Goal: Task Accomplishment & Management: Complete application form

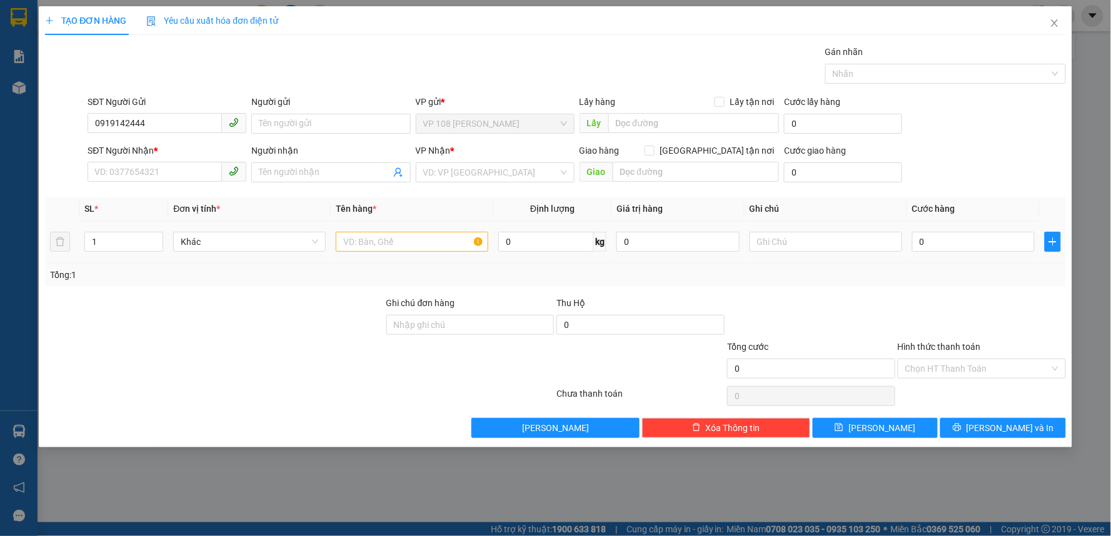
type input "0919142444"
click at [371, 249] on input "text" at bounding box center [412, 242] width 153 height 20
type input "1T XỐP VÀNG"
click at [551, 238] on input "0" at bounding box center [546, 242] width 96 height 20
click at [1003, 247] on input "0" at bounding box center [973, 242] width 123 height 20
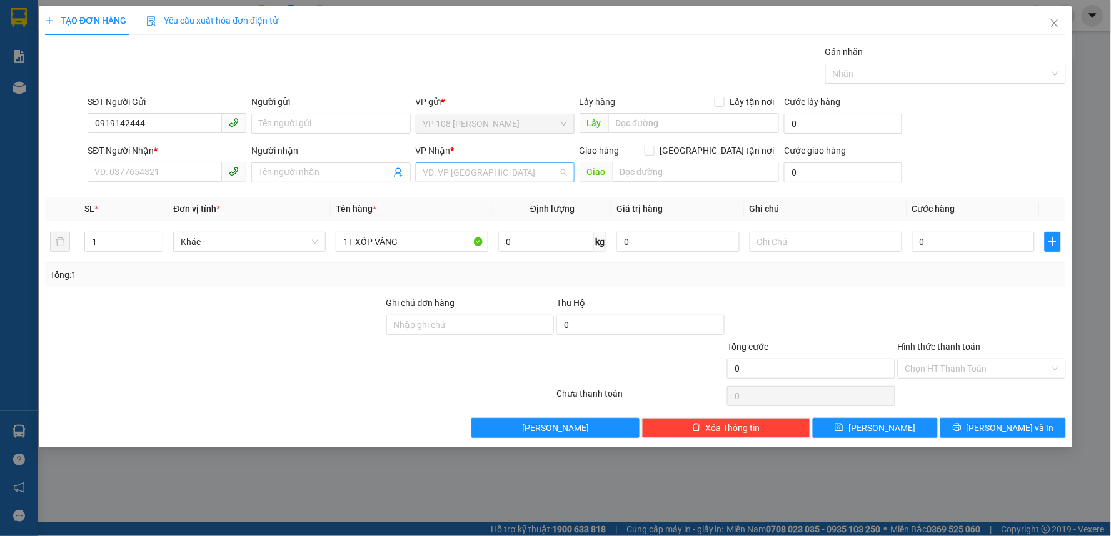
click at [467, 169] on input "search" at bounding box center [490, 172] width 135 height 19
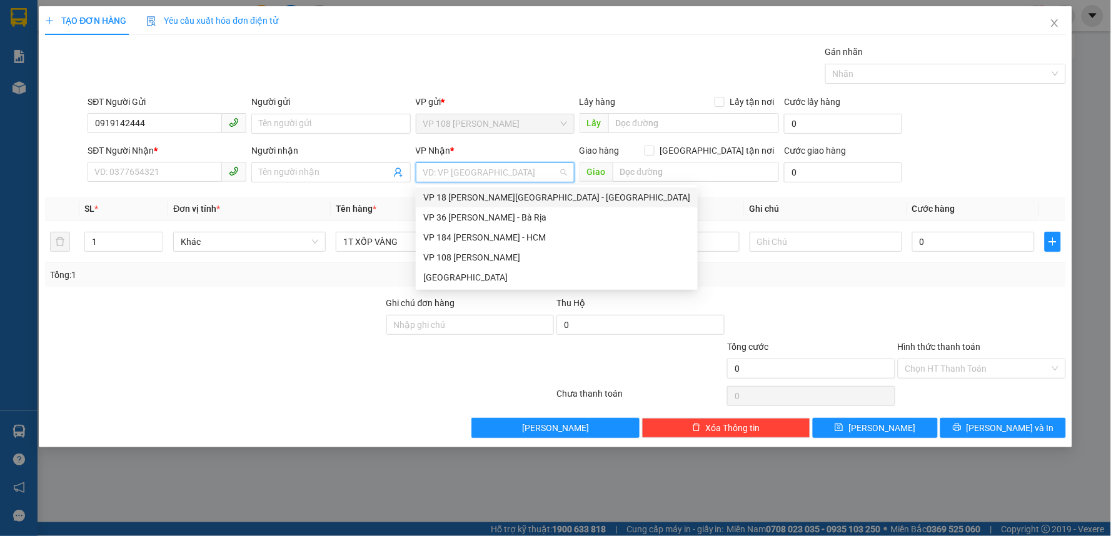
click at [476, 198] on div "VP 18 [PERSON_NAME][GEOGRAPHIC_DATA] - [GEOGRAPHIC_DATA]" at bounding box center [556, 198] width 267 height 14
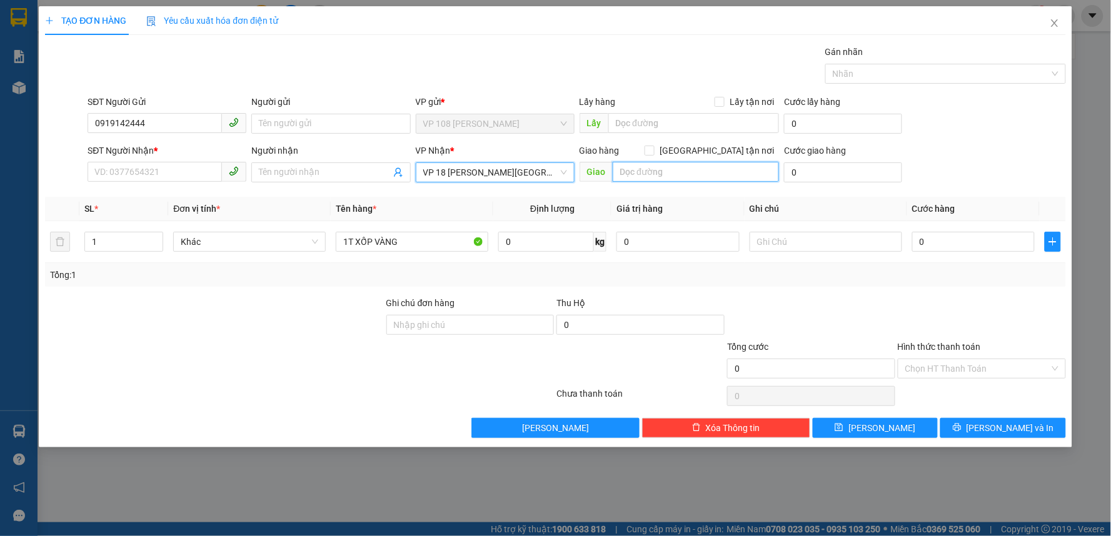
click at [649, 177] on input "text" at bounding box center [696, 172] width 167 height 20
type input "VP Q1"
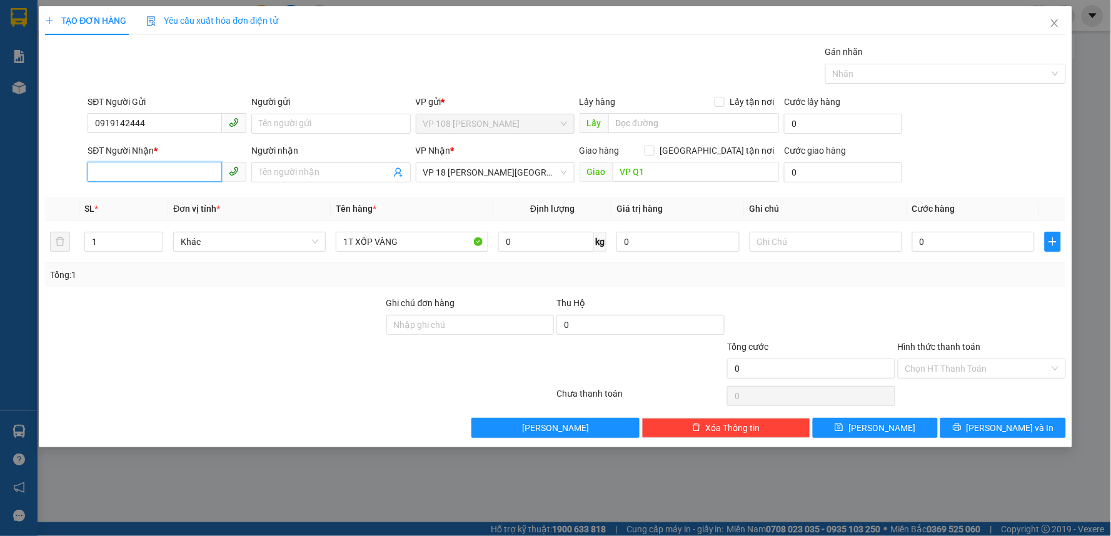
click at [179, 171] on input "SĐT Người Nhận *" at bounding box center [155, 172] width 134 height 20
type input "0785352256"
click at [953, 241] on input "0" at bounding box center [973, 242] width 123 height 20
type input "1"
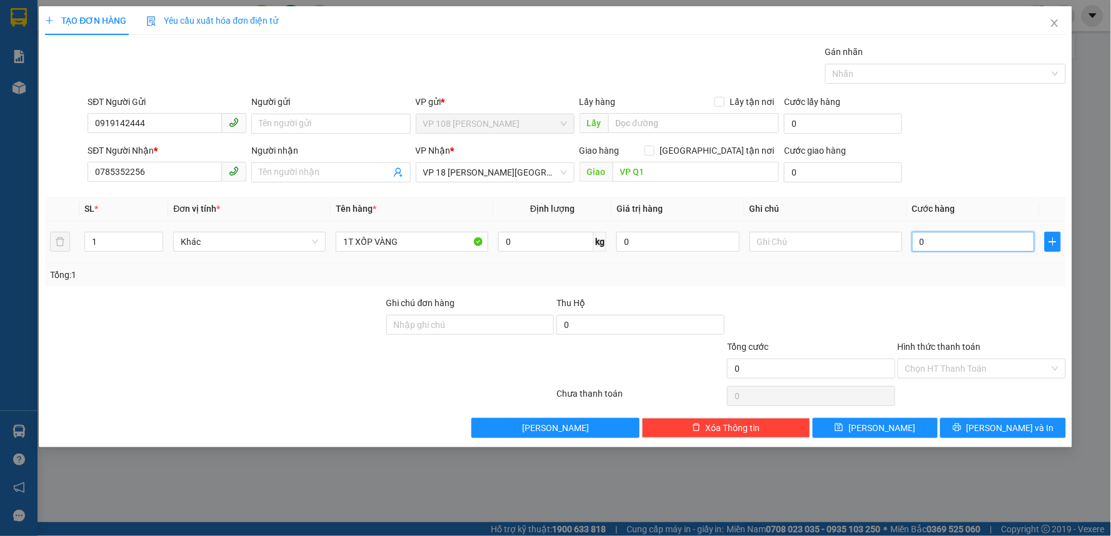
type input "1"
type input "10"
type input "100"
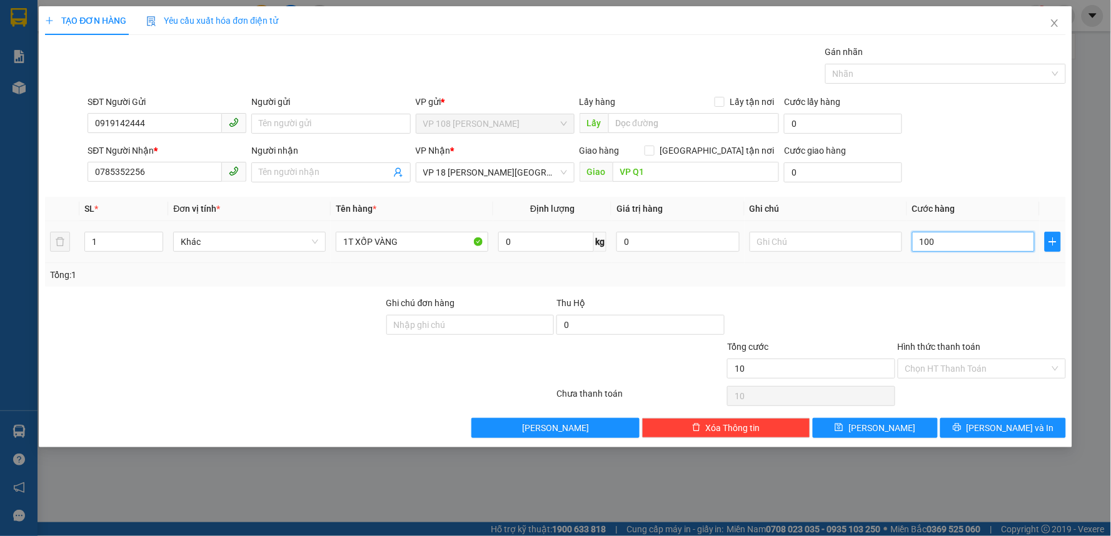
type input "100"
type input "1.000"
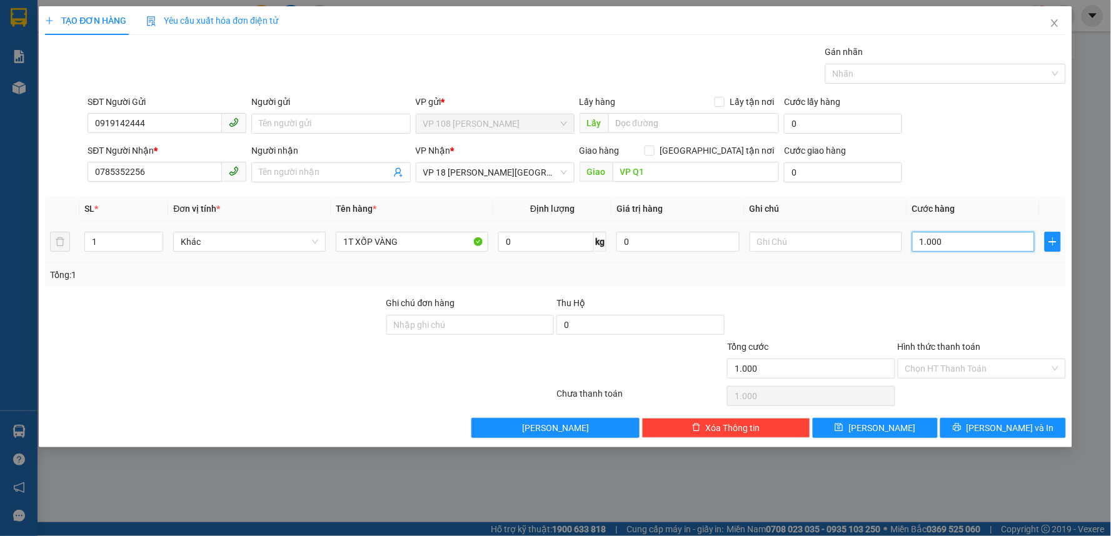
type input "10.000"
type input "100.000"
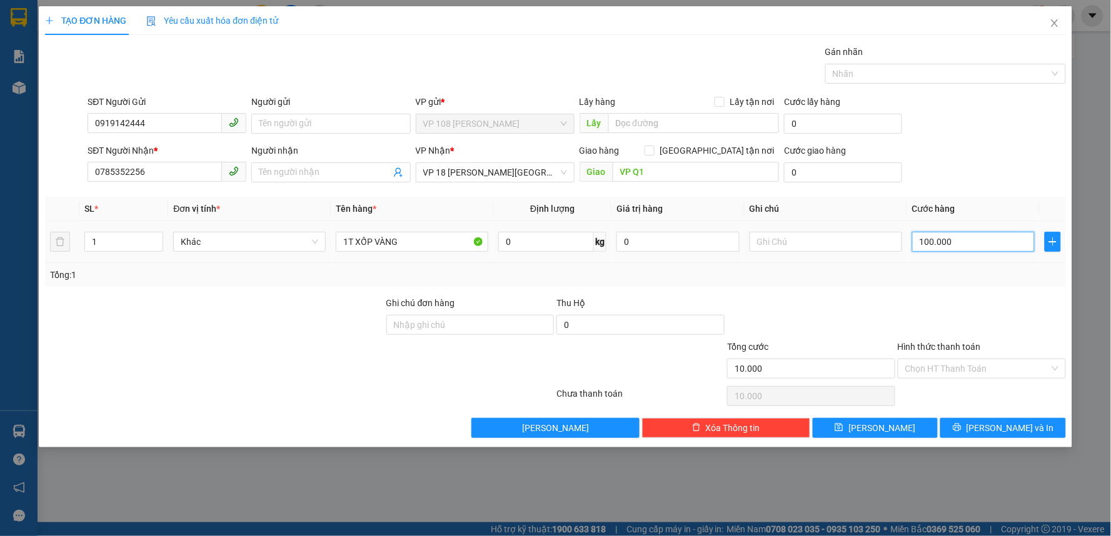
type input "100.000"
click at [997, 424] on span "[PERSON_NAME] và In" at bounding box center [1011, 428] width 88 height 14
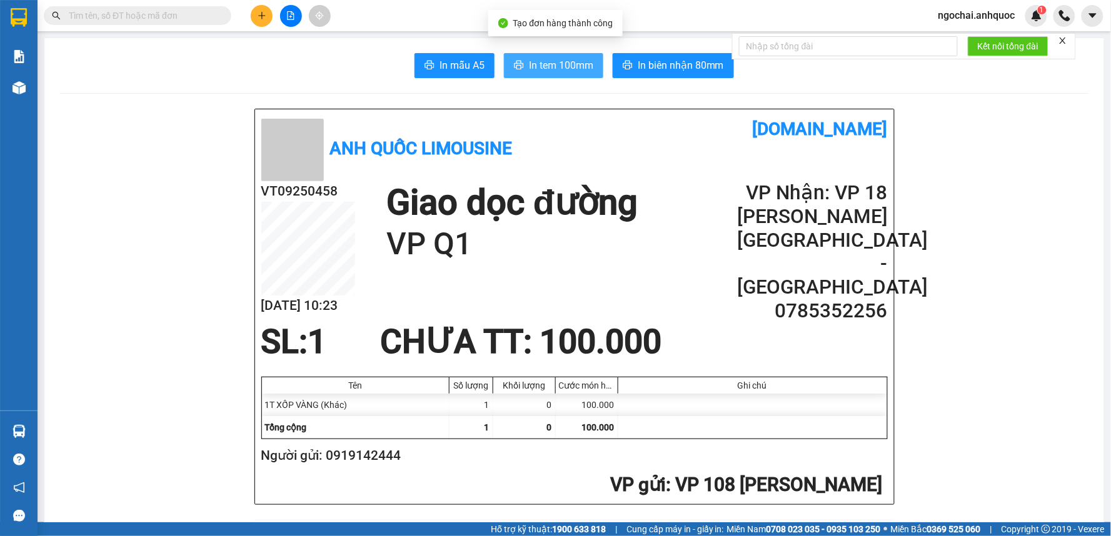
click at [571, 55] on button "In tem 100mm" at bounding box center [553, 65] width 99 height 25
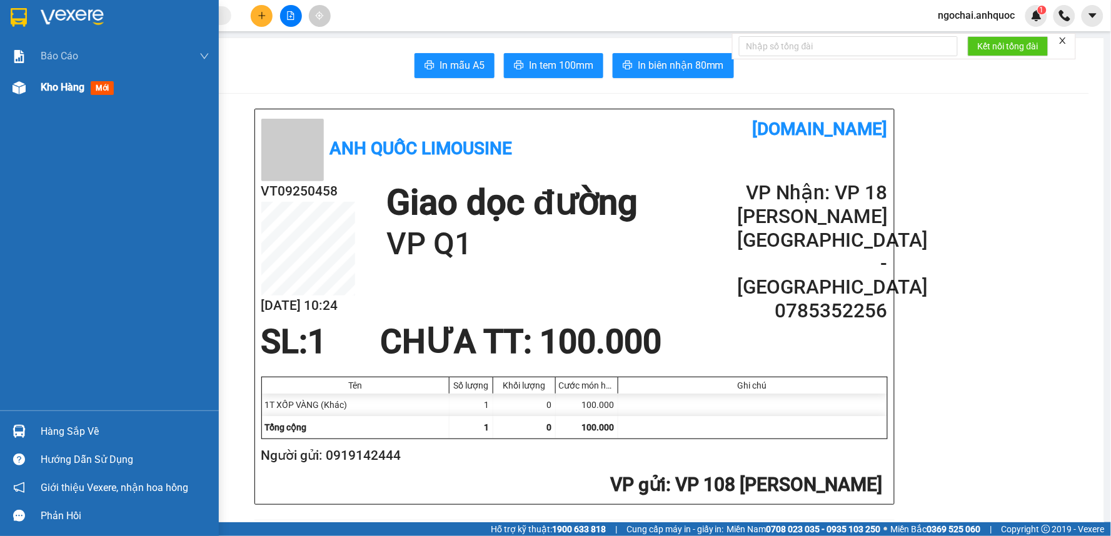
click at [72, 85] on span "Kho hàng" at bounding box center [63, 87] width 44 height 12
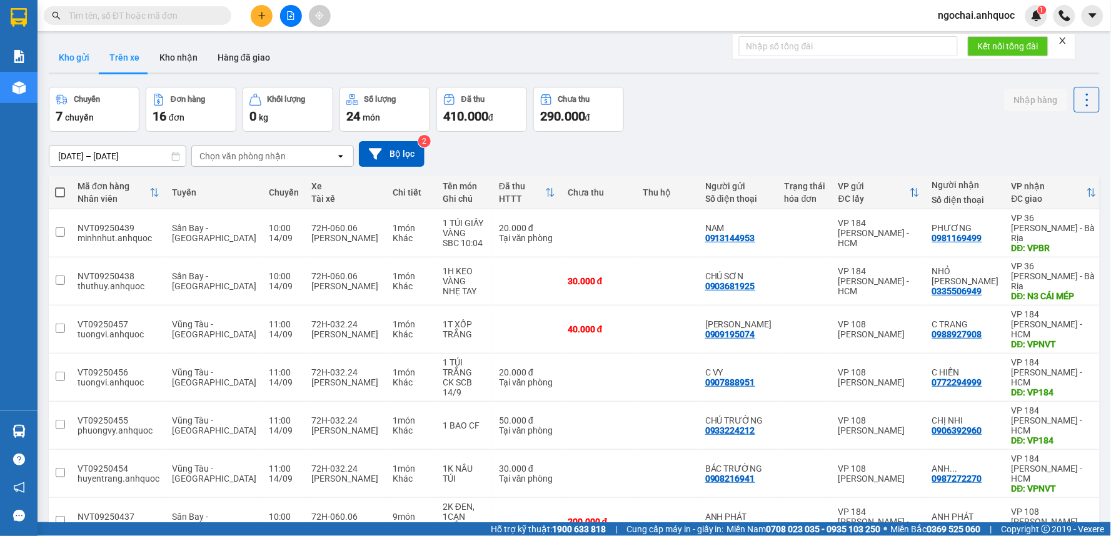
click at [60, 53] on button "Kho gửi" at bounding box center [74, 58] width 51 height 30
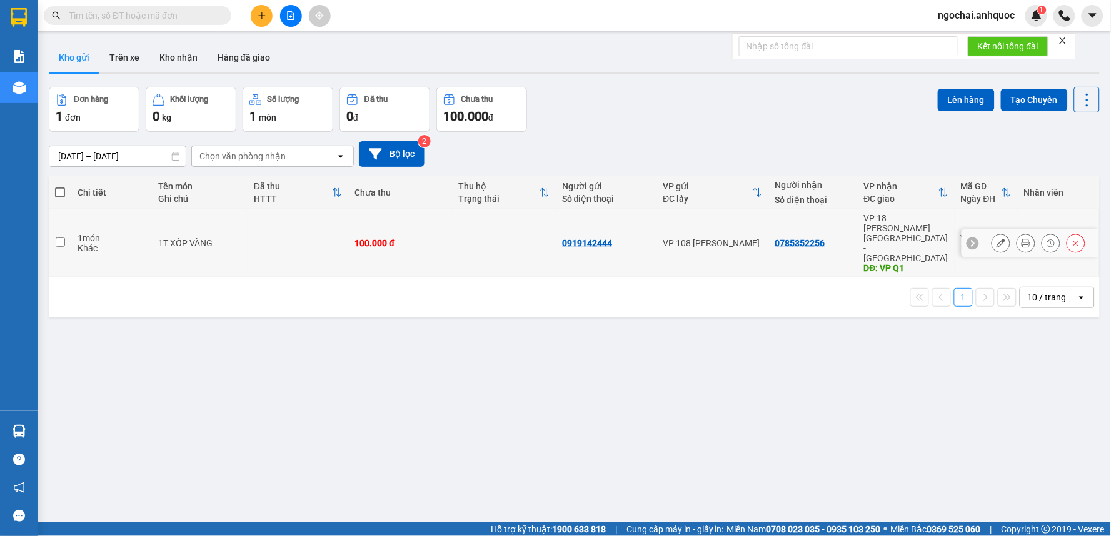
click at [59, 238] on input "checkbox" at bounding box center [60, 242] width 9 height 9
checkbox input "true"
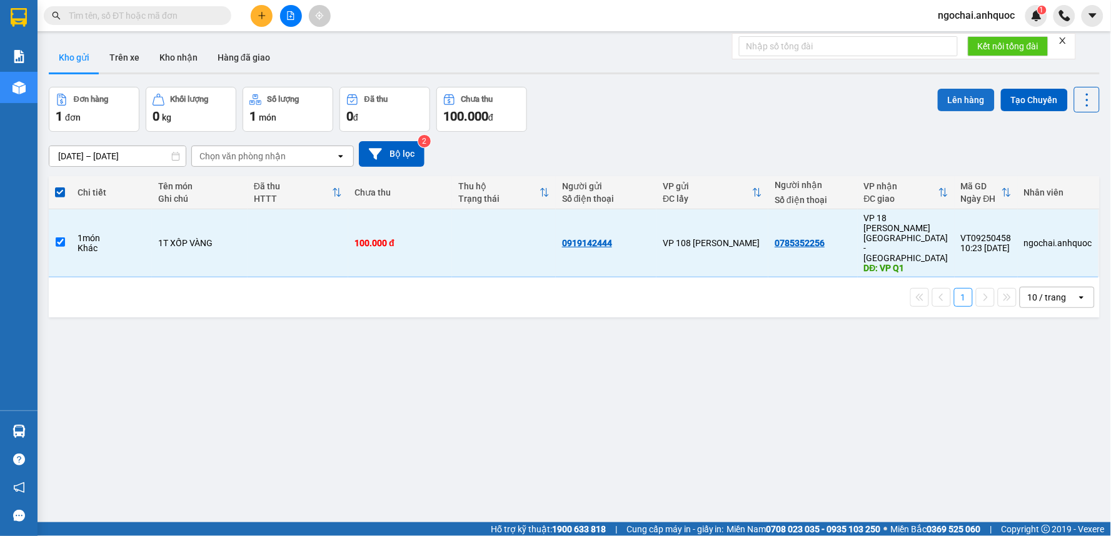
click at [961, 106] on button "Lên hàng" at bounding box center [966, 100] width 57 height 23
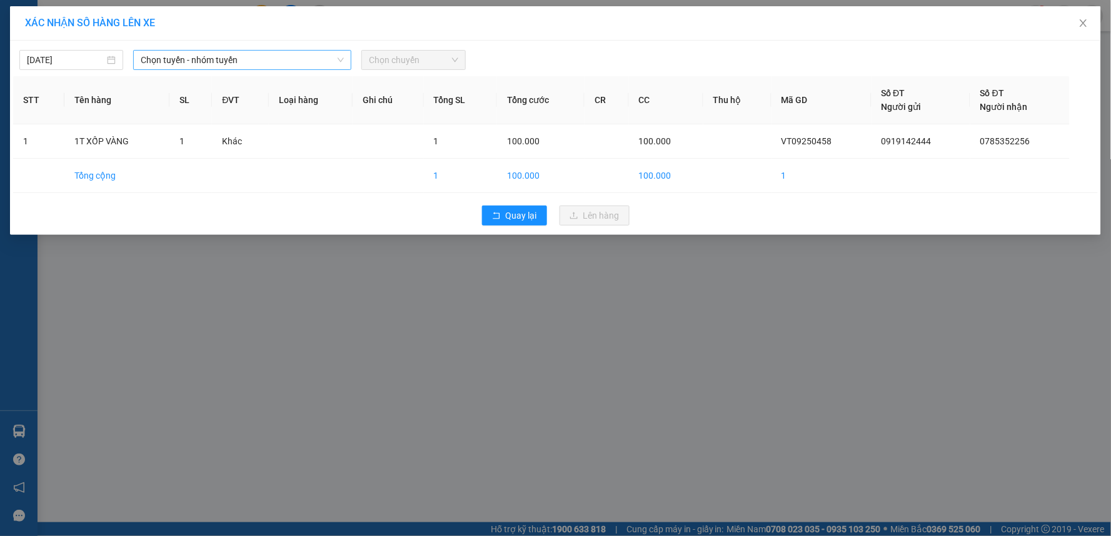
click at [269, 63] on span "Chọn tuyến - nhóm tuyến" at bounding box center [242, 60] width 203 height 19
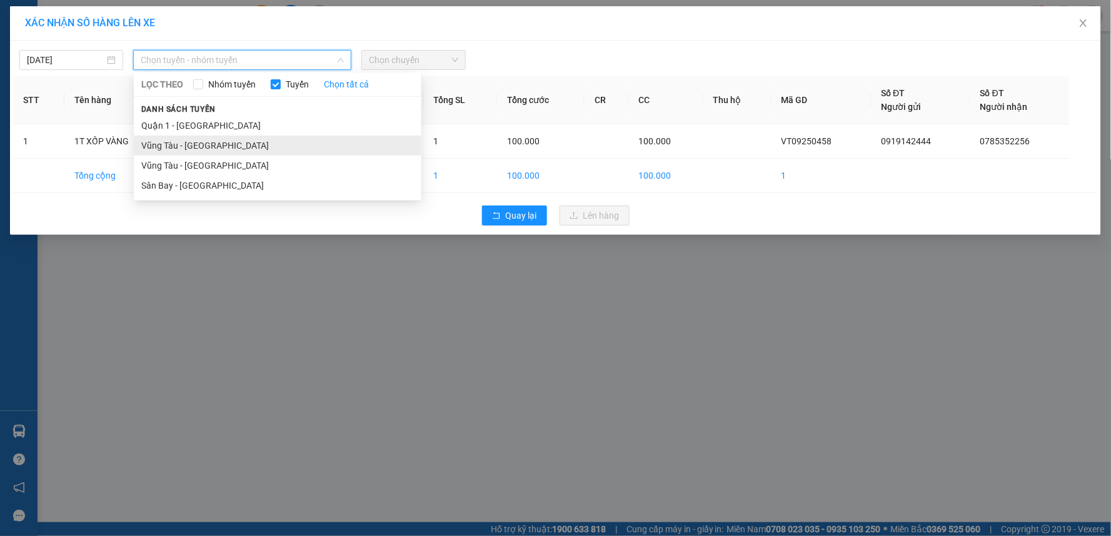
click at [215, 152] on li "Vũng Tàu - [GEOGRAPHIC_DATA]" at bounding box center [278, 146] width 288 height 20
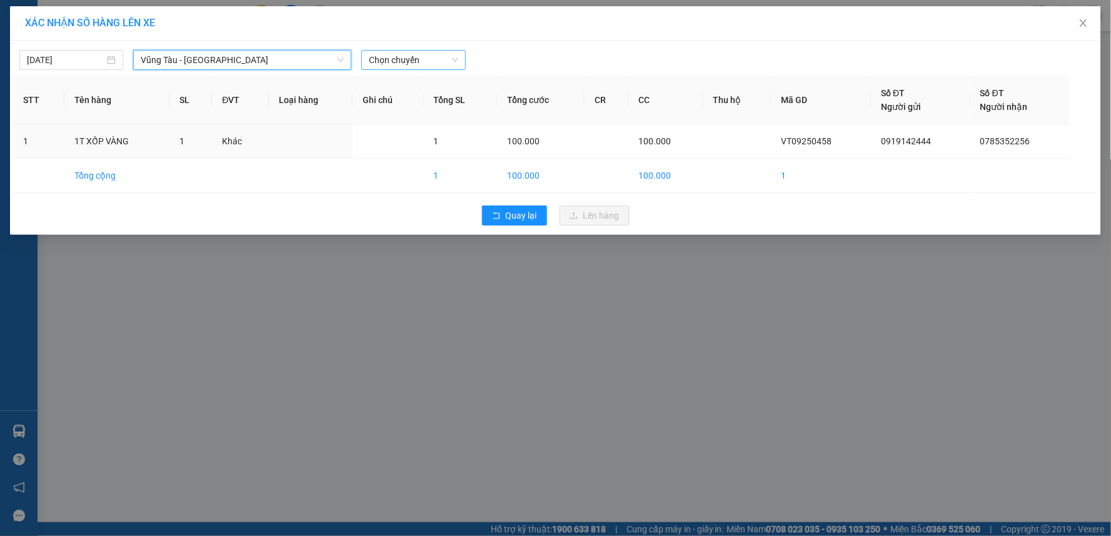
click at [416, 59] on span "Chọn chuyến" at bounding box center [413, 60] width 89 height 19
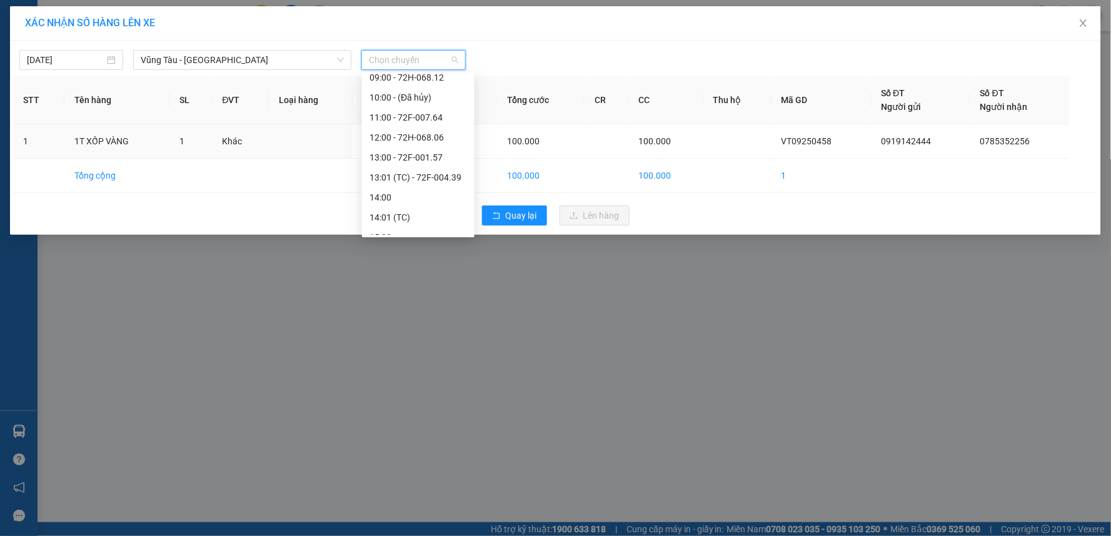
scroll to position [208, 0]
click at [389, 116] on div "11:00 - 72F-007.64" at bounding box center [418, 117] width 98 height 14
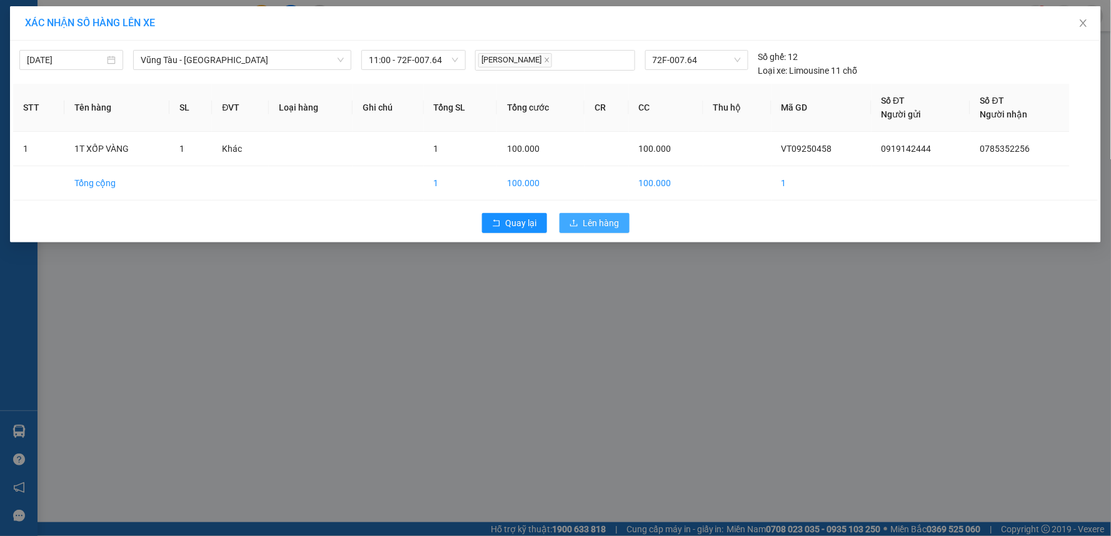
click at [617, 228] on span "Lên hàng" at bounding box center [601, 223] width 36 height 14
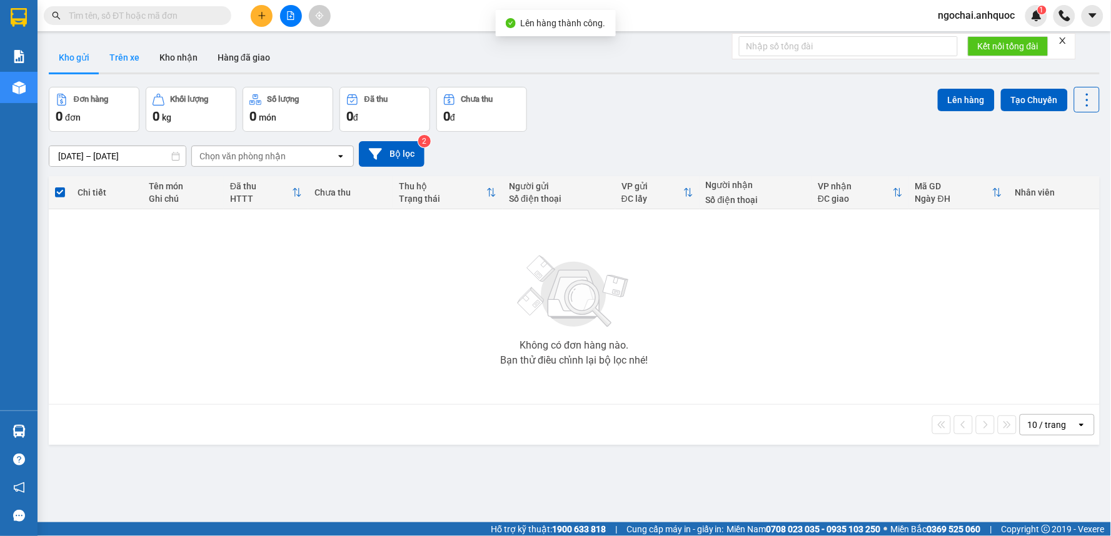
click at [128, 58] on button "Trên xe" at bounding box center [124, 58] width 50 height 30
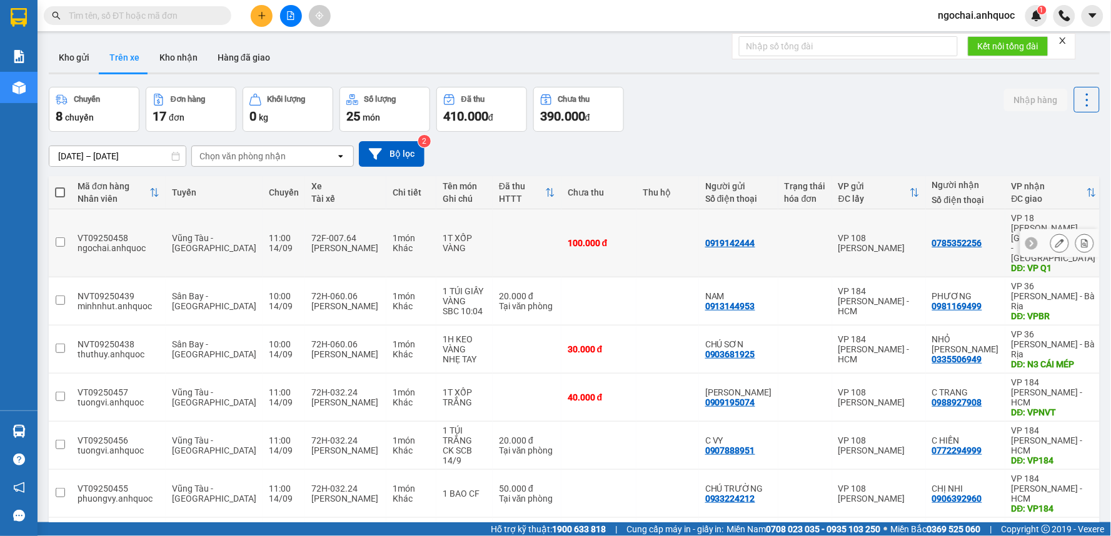
click at [64, 238] on input "checkbox" at bounding box center [60, 242] width 9 height 9
checkbox input "true"
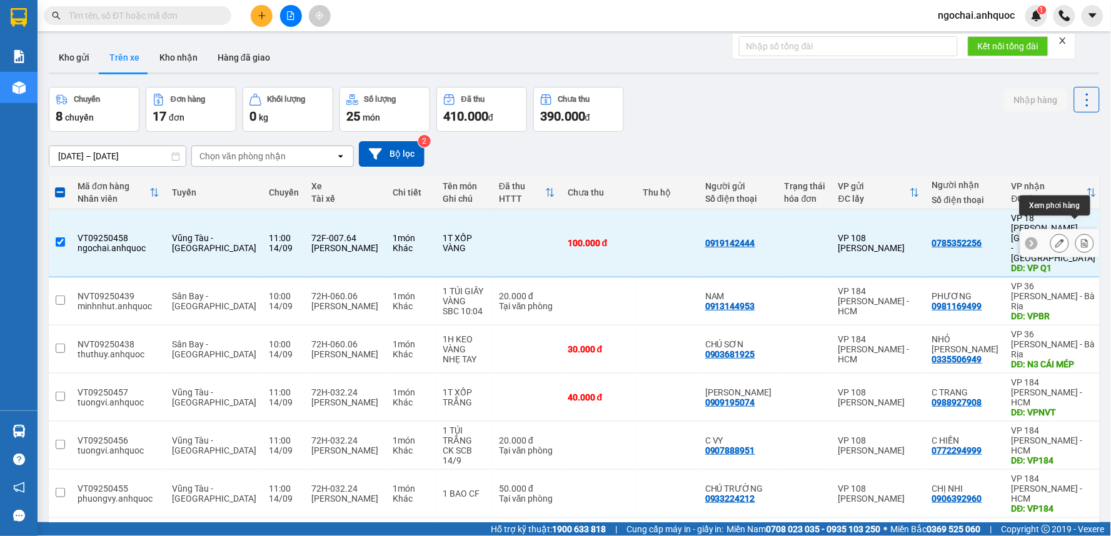
click at [1080, 239] on icon at bounding box center [1084, 243] width 9 height 9
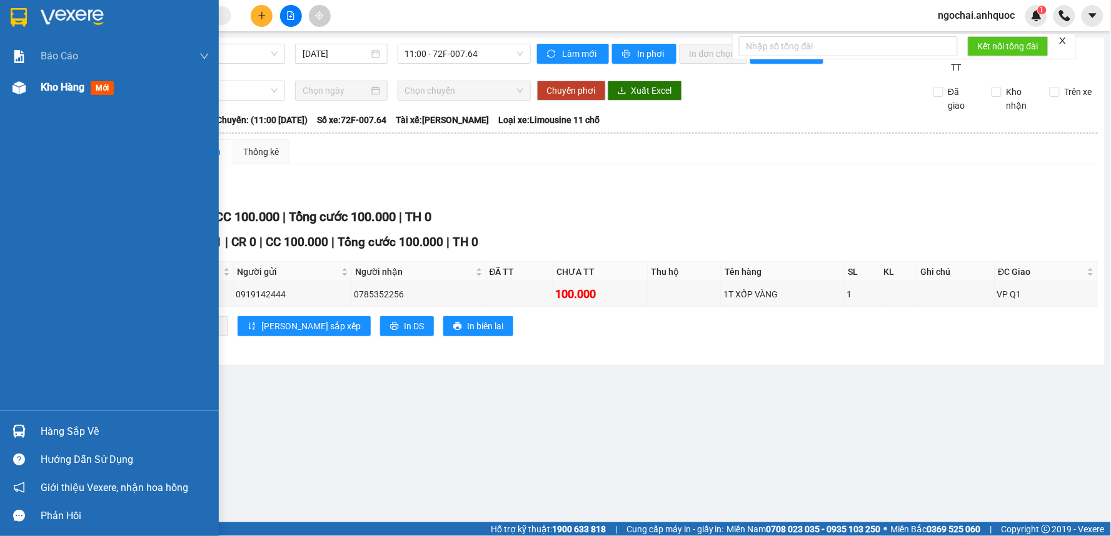
click at [57, 91] on span "Kho hàng" at bounding box center [63, 87] width 44 height 12
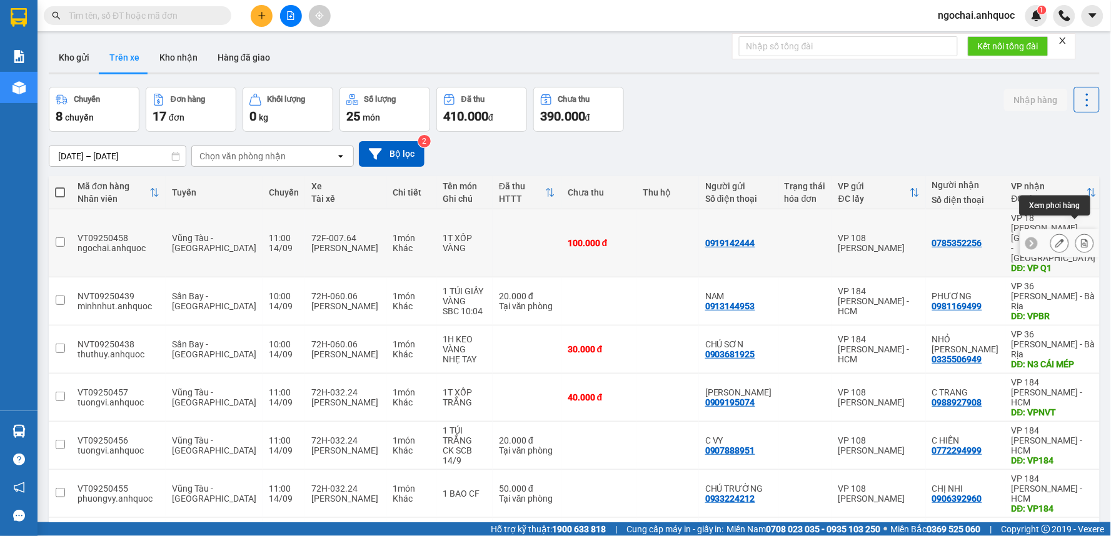
click at [1080, 239] on icon at bounding box center [1084, 243] width 9 height 9
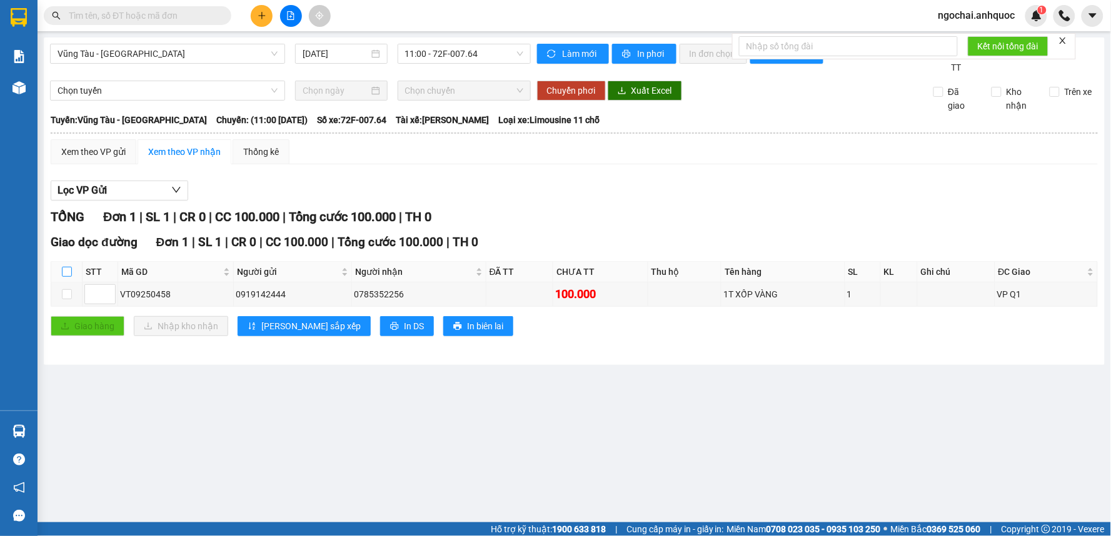
click at [64, 273] on input "checkbox" at bounding box center [67, 272] width 10 height 10
checkbox input "true"
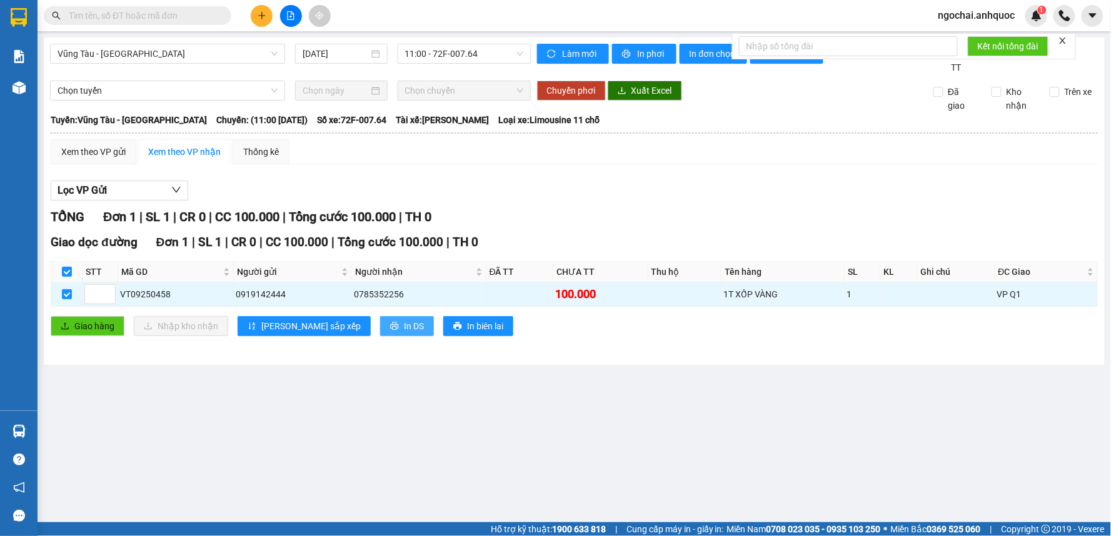
click at [380, 330] on button "In DS" at bounding box center [407, 326] width 54 height 20
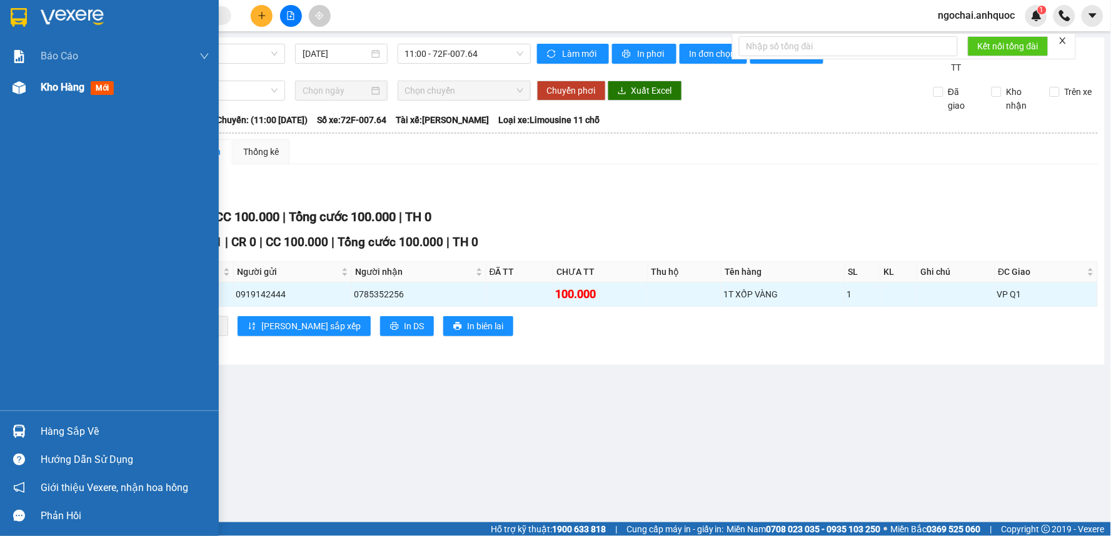
click at [48, 88] on span "Kho hàng" at bounding box center [63, 87] width 44 height 12
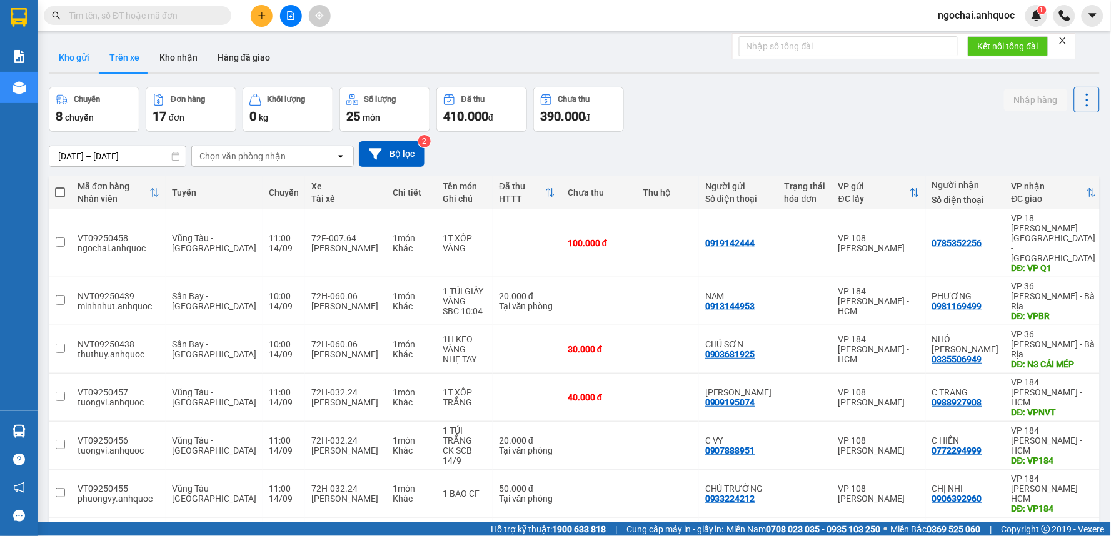
click at [63, 58] on button "Kho gửi" at bounding box center [74, 58] width 51 height 30
